Goal: Task Accomplishment & Management: Manage account settings

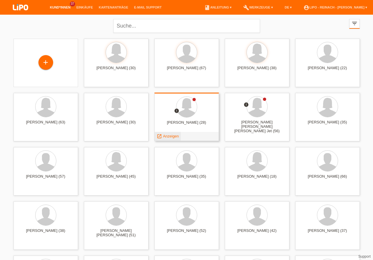
click at [168, 137] on span "Anzeigen" at bounding box center [171, 136] width 16 height 4
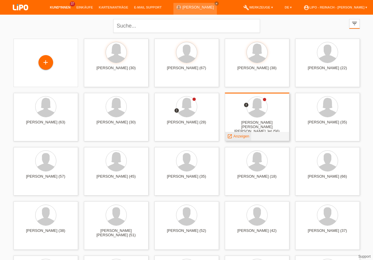
click at [244, 136] on span "Anzeigen" at bounding box center [241, 136] width 16 height 4
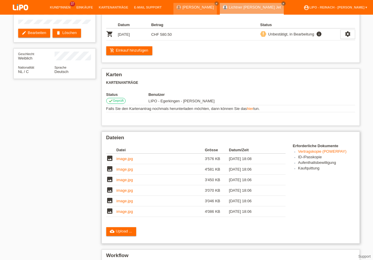
scroll to position [100, 0]
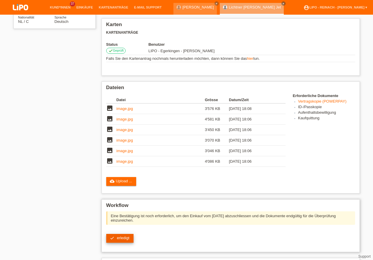
click at [123, 240] on link "check erledigt" at bounding box center [119, 238] width 27 height 9
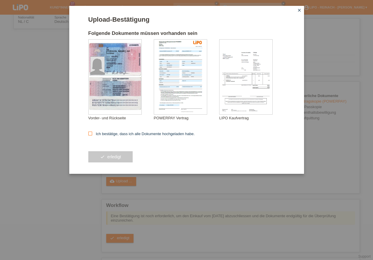
click at [93, 134] on label "Ich bestätige, dass ich alle Dokumente hochgeladen habe." at bounding box center [141, 134] width 106 height 4
click at [92, 134] on input "Ich bestätige, dass ich alle Dokumente hochgeladen habe." at bounding box center [90, 134] width 4 height 4
checkbox input "true"
click at [101, 155] on button "check erledigt" at bounding box center [110, 156] width 45 height 11
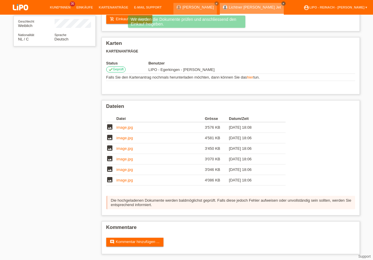
click at [285, 3] on icon "close" at bounding box center [283, 3] width 3 height 3
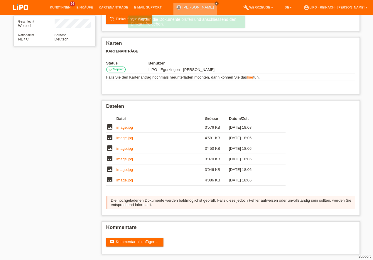
click at [215, 4] on icon "close" at bounding box center [216, 3] width 3 height 3
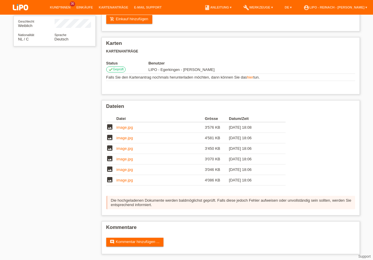
click at [19, 5] on img at bounding box center [20, 8] width 29 height 16
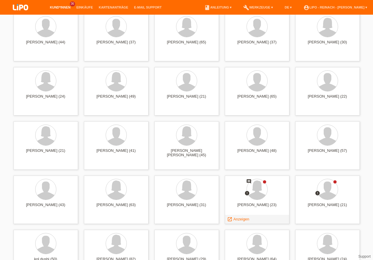
scroll to position [635, 0]
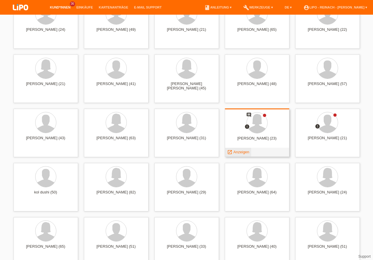
click at [239, 150] on span "Anzeigen" at bounding box center [241, 152] width 16 height 4
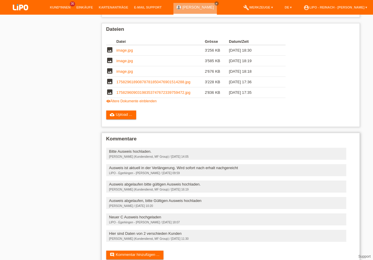
scroll to position [193, 0]
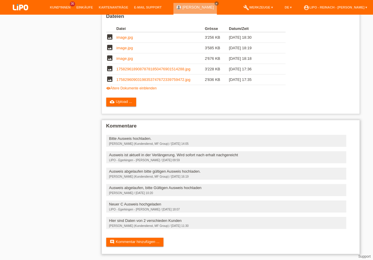
drag, startPoint x: 124, startPoint y: 216, endPoint x: 196, endPoint y: 220, distance: 72.5
click at [198, 219] on div "Hier sind Daten von 2 verschieden Kunden" at bounding box center [226, 220] width 234 height 4
drag, startPoint x: 108, startPoint y: 203, endPoint x: 174, endPoint y: 210, distance: 65.5
click at [177, 204] on div "Neuer C Ausweis hochgeladen" at bounding box center [226, 204] width 234 height 4
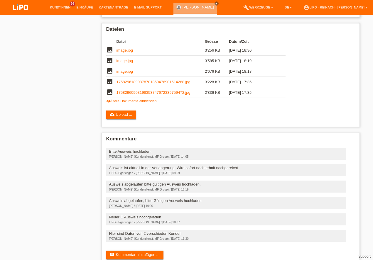
scroll to position [110, 0]
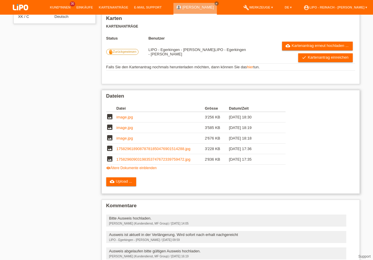
drag, startPoint x: 119, startPoint y: 115, endPoint x: 121, endPoint y: 118, distance: 3.0
click at [122, 118] on link "image.jpg" at bounding box center [124, 117] width 16 height 4
click at [128, 128] on link "image.jpg" at bounding box center [124, 127] width 16 height 4
click at [125, 135] on td "image.jpg" at bounding box center [160, 138] width 88 height 11
drag, startPoint x: 147, startPoint y: 145, endPoint x: 145, endPoint y: 149, distance: 4.7
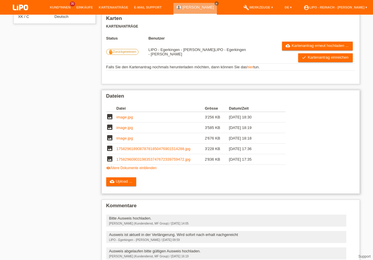
click at [145, 149] on link "17582961890878781850476901514288.jpg" at bounding box center [153, 149] width 74 height 4
click at [133, 161] on link "17582960903198353747672339759472.jpg" at bounding box center [153, 159] width 74 height 4
click at [160, 150] on link "17582961890878781850476901514288.jpg" at bounding box center [153, 149] width 74 height 4
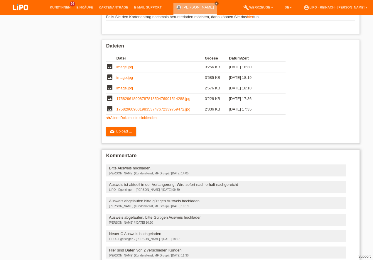
scroll to position [193, 0]
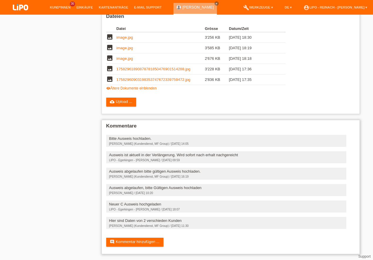
drag, startPoint x: 142, startPoint y: 220, endPoint x: 169, endPoint y: 223, distance: 27.4
click at [169, 221] on div "Hier sind Daten von 2 verschieden Kunden" at bounding box center [226, 220] width 234 height 4
drag, startPoint x: 155, startPoint y: 236, endPoint x: 151, endPoint y: 238, distance: 5.1
click at [154, 236] on div "Kommentare Bitte Ausweis hochladen. [PERSON_NAME] (Kundendienst, MF Group) / [D…" at bounding box center [230, 187] width 258 height 134
click at [151, 238] on link "comment Kommentar hinzufügen ..." at bounding box center [134, 242] width 57 height 9
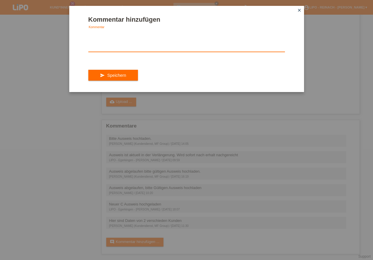
click at [121, 41] on textarea at bounding box center [186, 40] width 196 height 23
type textarea "neuer ausweis einmal vorder einmal rückseite"
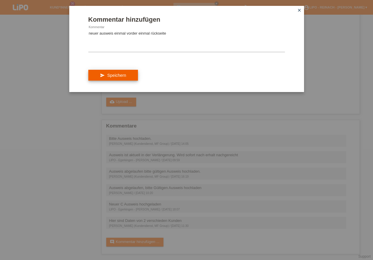
click at [103, 77] on button "send Speichern" at bounding box center [113, 75] width 50 height 11
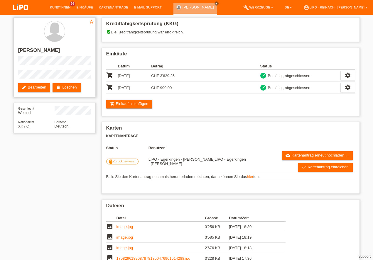
scroll to position [17, 0]
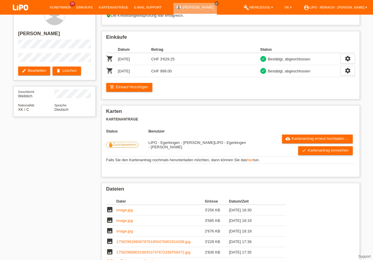
click at [23, 7] on img at bounding box center [20, 8] width 29 height 16
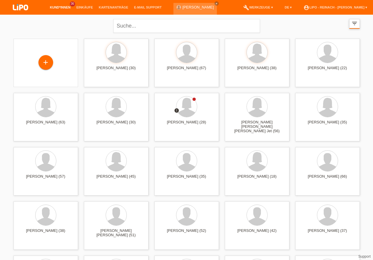
click at [353, 23] on icon "filter_list" at bounding box center [354, 23] width 6 height 6
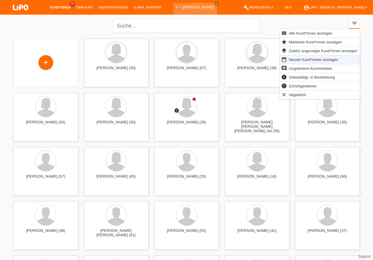
click at [297, 59] on span "Neuste Kund*innen anzeigen" at bounding box center [313, 59] width 51 height 7
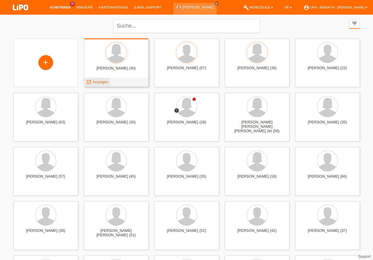
click at [98, 80] on span "Anzeigen" at bounding box center [100, 82] width 16 height 4
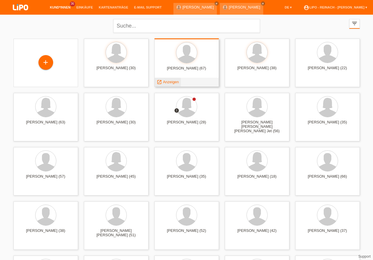
click at [171, 82] on span "Anzeigen" at bounding box center [171, 82] width 16 height 4
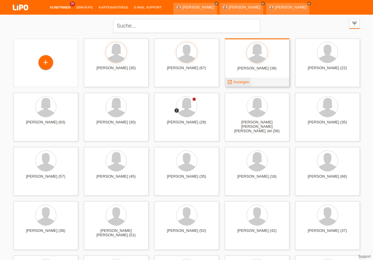
click at [240, 83] on span "Anzeigen" at bounding box center [241, 82] width 16 height 4
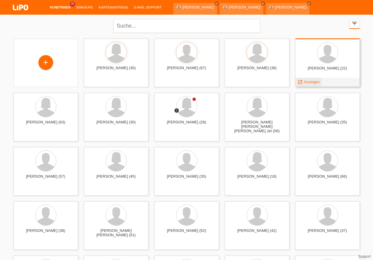
click at [309, 82] on span "Anzeigen" at bounding box center [311, 82] width 16 height 4
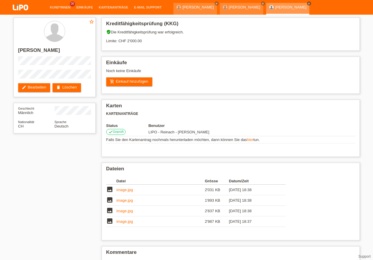
click at [310, 4] on icon "close" at bounding box center [308, 3] width 3 height 3
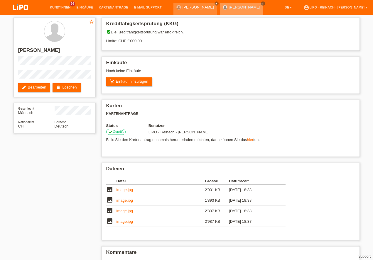
click at [261, 4] on icon "close" at bounding box center [262, 3] width 3 height 3
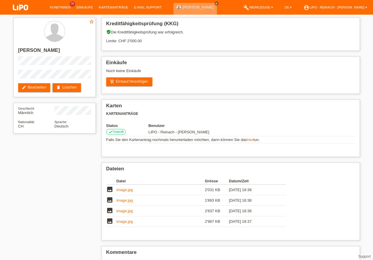
click at [214, 2] on link "close" at bounding box center [216, 3] width 4 height 4
click at [338, 10] on li "account_circle LIPO - Reinach - Thomas Bauer ▾" at bounding box center [334, 7] width 69 height 15
click at [337, 7] on link "account_circle LIPO - Reinach - Thomas Bauer ▾" at bounding box center [334, 8] width 69 height 4
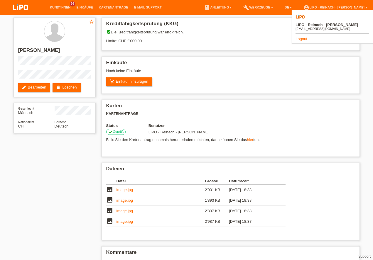
click at [302, 37] on link "Logout" at bounding box center [301, 39] width 12 height 4
